Goal: Navigation & Orientation: Find specific page/section

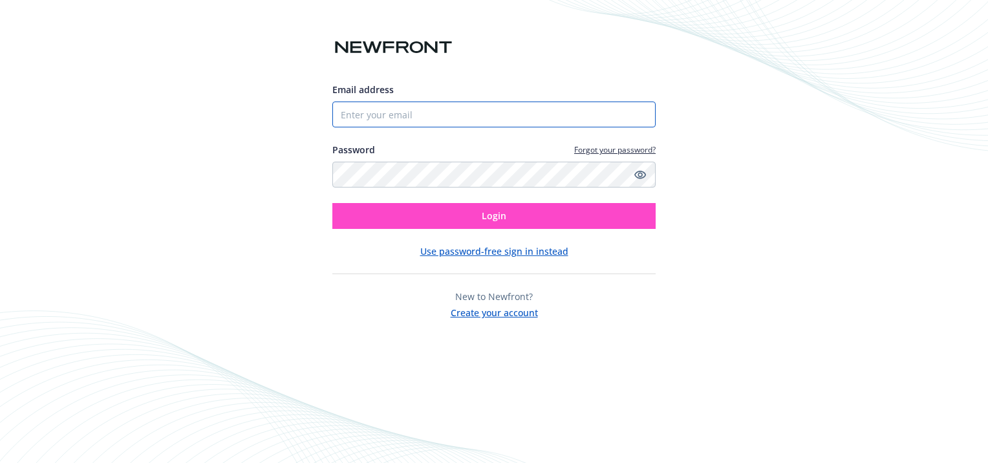
type input "[PERSON_NAME][EMAIL_ADDRESS][PERSON_NAME][DOMAIN_NAME]"
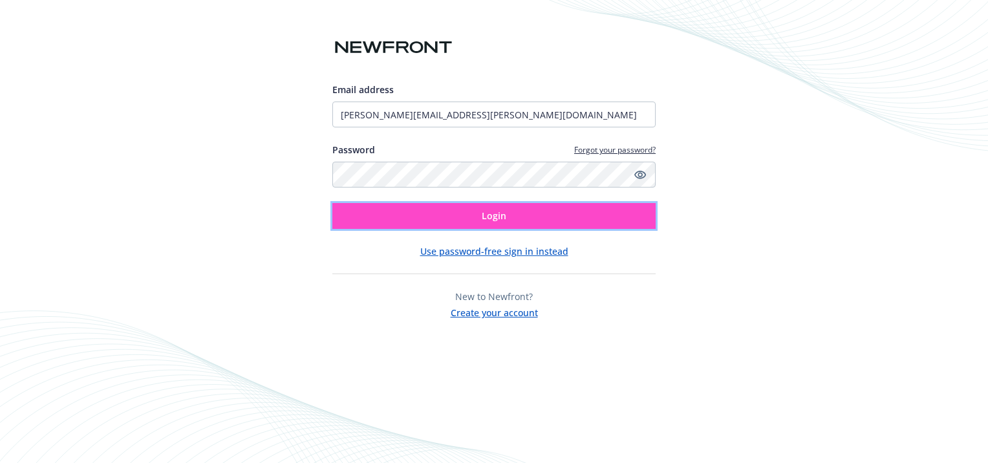
click at [491, 226] on button "Login" at bounding box center [493, 216] width 323 height 26
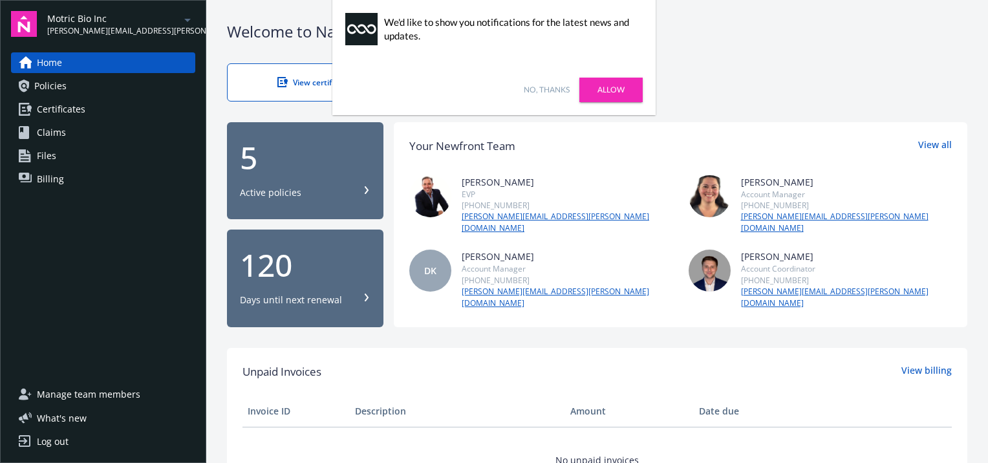
click at [114, 32] on span "[PERSON_NAME][EMAIL_ADDRESS][PERSON_NAME][DOMAIN_NAME]" at bounding box center [113, 31] width 133 height 12
click at [20, 284] on div "Home Policies Certificates Claims Files Billing" at bounding box center [103, 210] width 184 height 316
